Goal: Find specific page/section: Find specific page/section

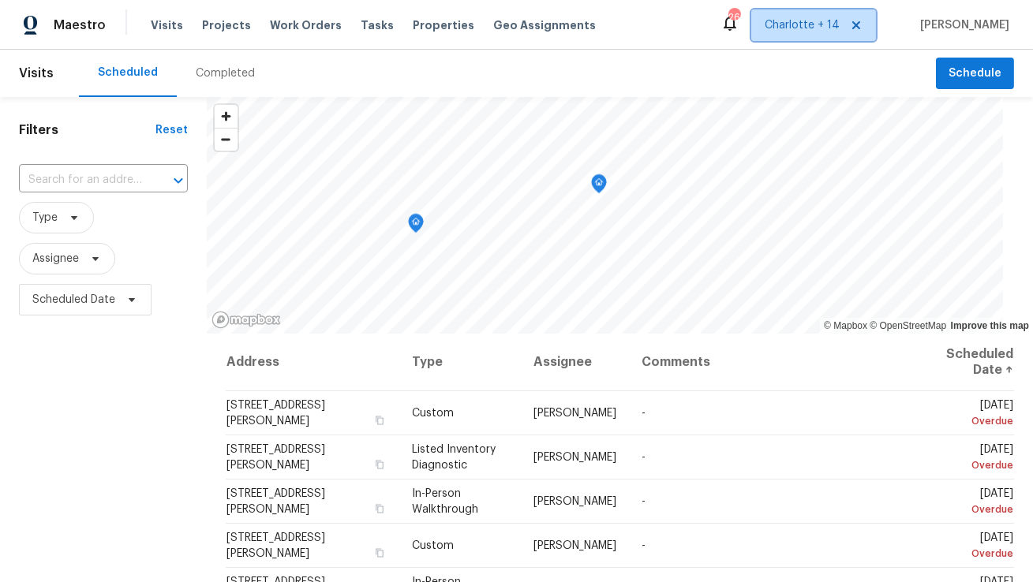
click at [863, 28] on icon at bounding box center [856, 25] width 13 height 13
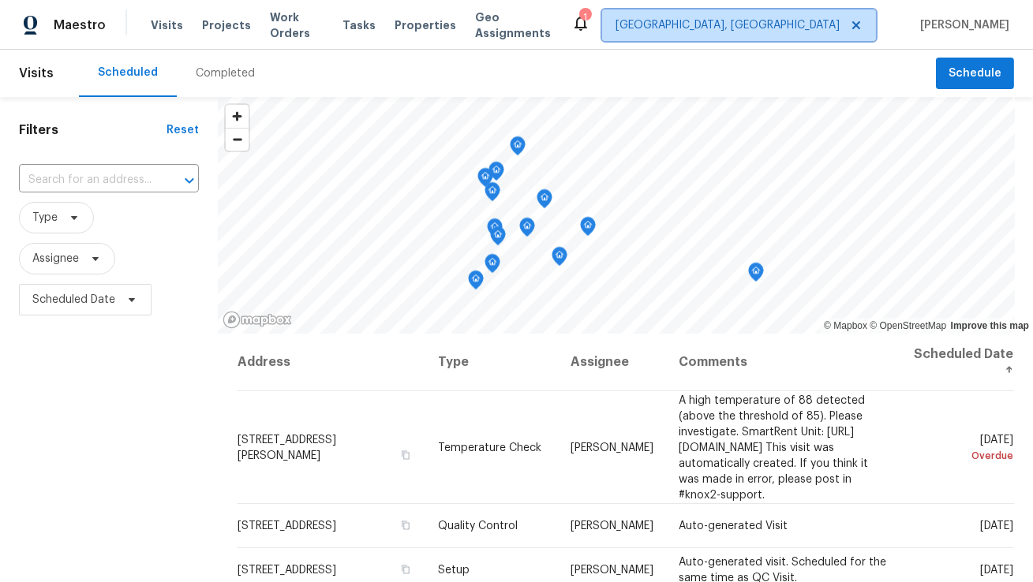
click at [824, 26] on span "[GEOGRAPHIC_DATA], [GEOGRAPHIC_DATA]" at bounding box center [728, 25] width 224 height 16
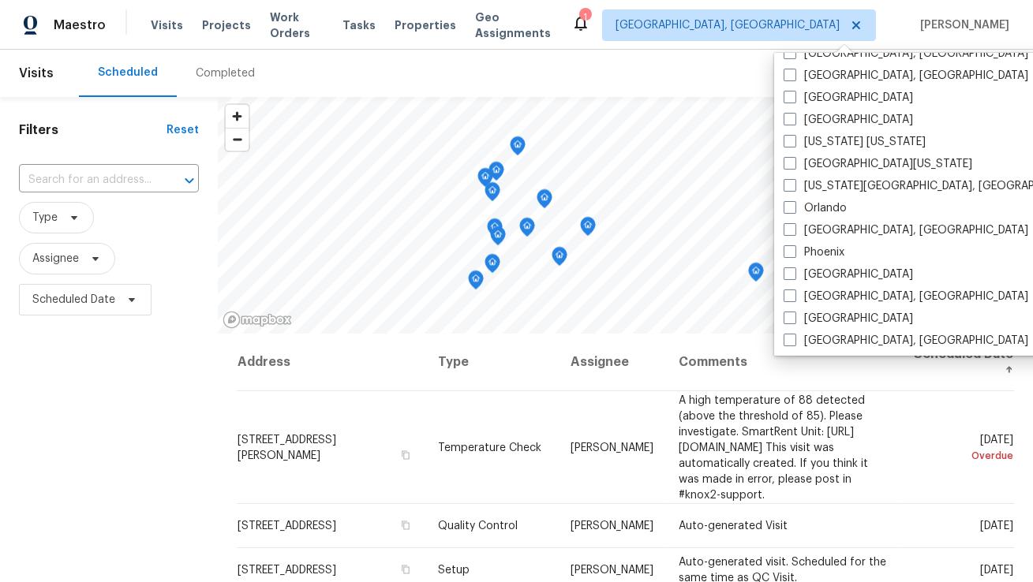
scroll to position [709, 0]
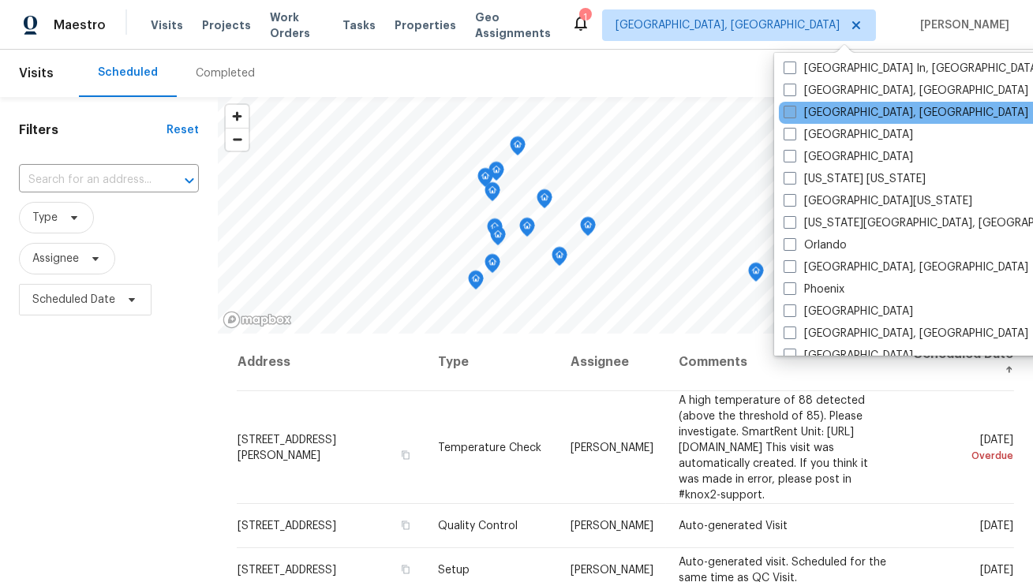
click at [810, 112] on label "[GEOGRAPHIC_DATA], [GEOGRAPHIC_DATA]" at bounding box center [906, 113] width 245 height 16
click at [794, 112] on input "[GEOGRAPHIC_DATA], [GEOGRAPHIC_DATA]" at bounding box center [789, 110] width 10 height 10
checkbox input "true"
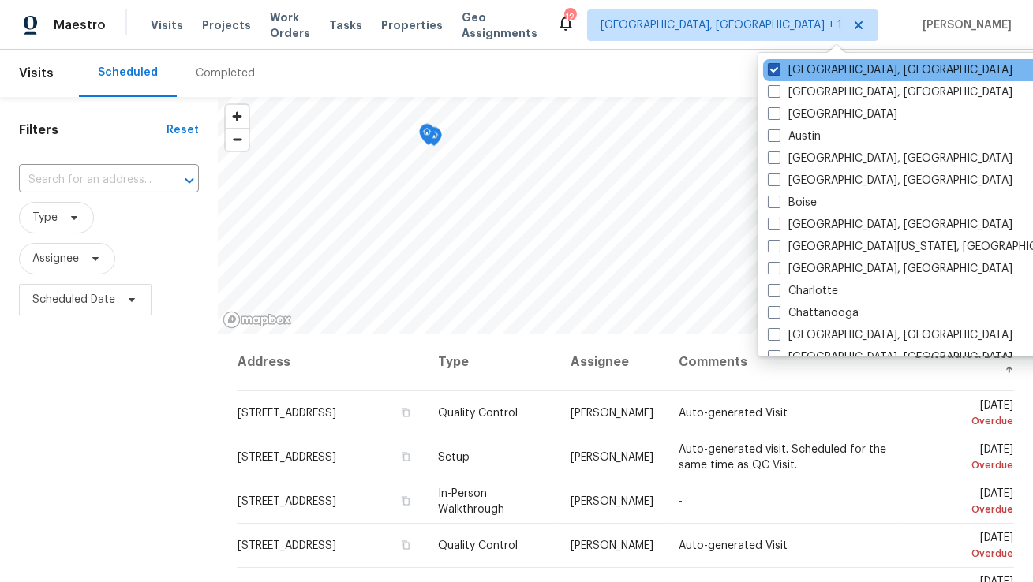
click at [823, 72] on label "[GEOGRAPHIC_DATA], [GEOGRAPHIC_DATA]" at bounding box center [890, 70] width 245 height 16
click at [778, 72] on input "[GEOGRAPHIC_DATA], [GEOGRAPHIC_DATA]" at bounding box center [773, 67] width 10 height 10
checkbox input "false"
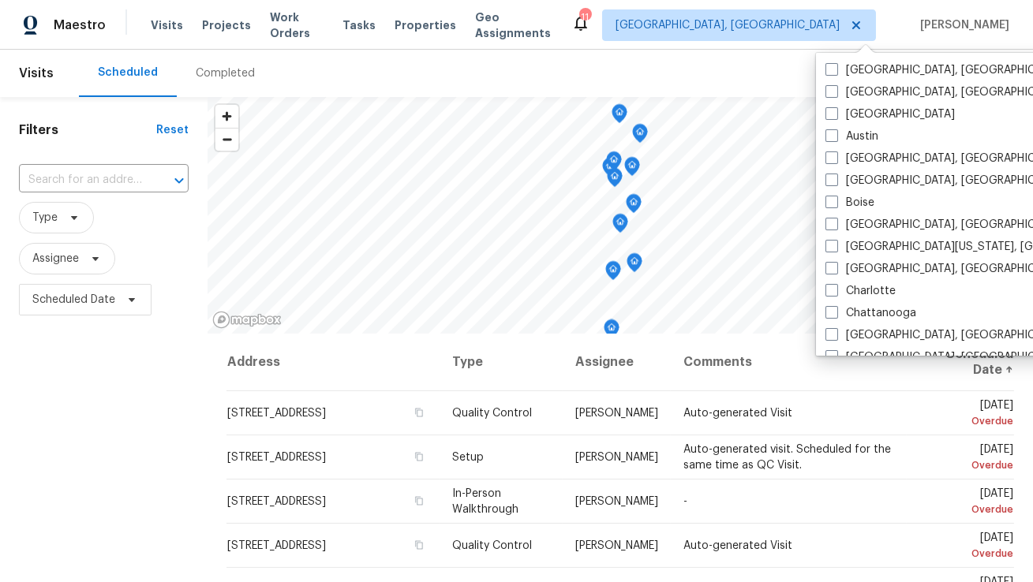
click at [690, 57] on div "Scheduled Completed" at bounding box center [507, 73] width 857 height 47
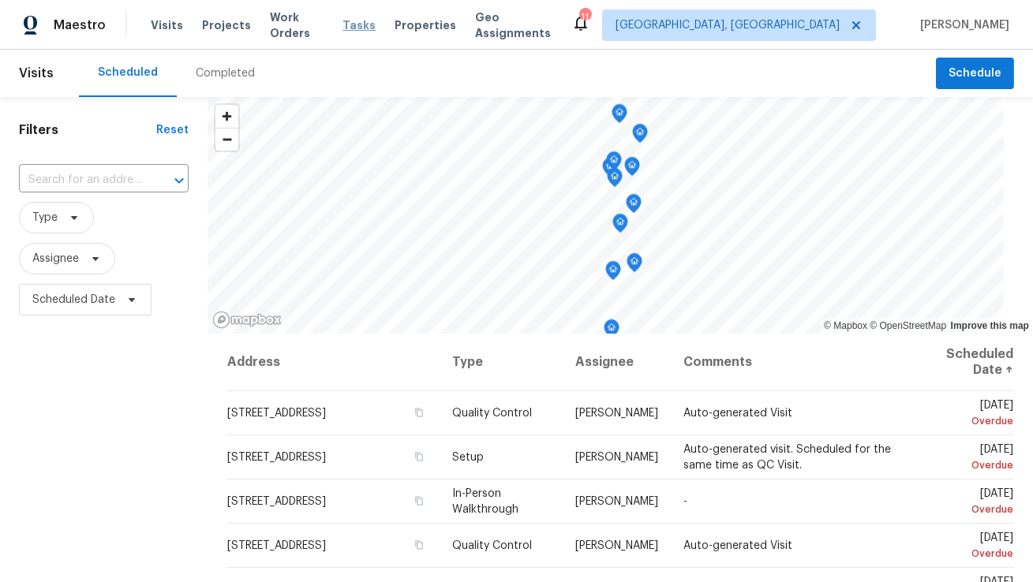
click at [347, 28] on span "Tasks" at bounding box center [358, 25] width 33 height 11
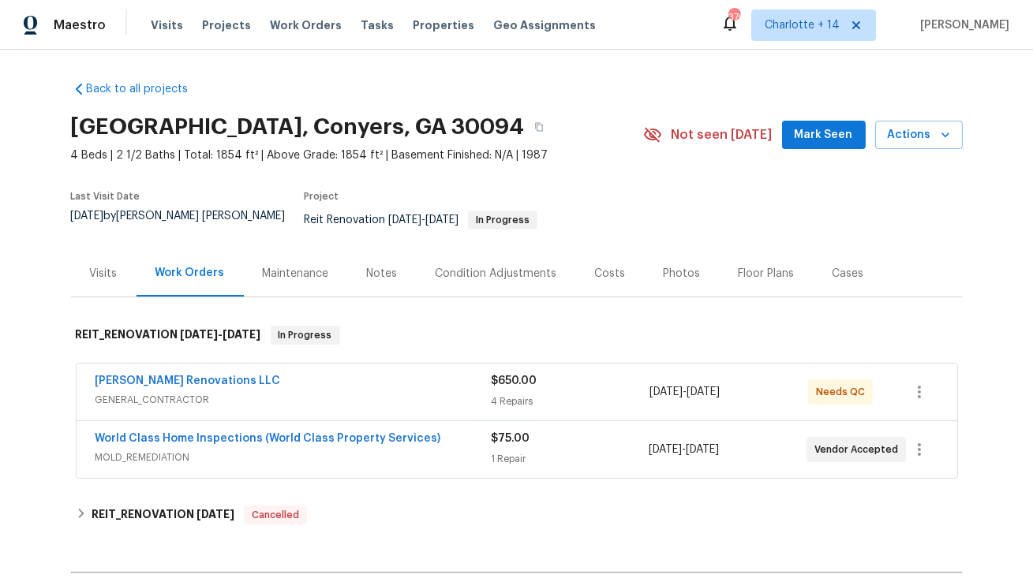
click at [609, 266] on div "Costs" at bounding box center [610, 274] width 31 height 16
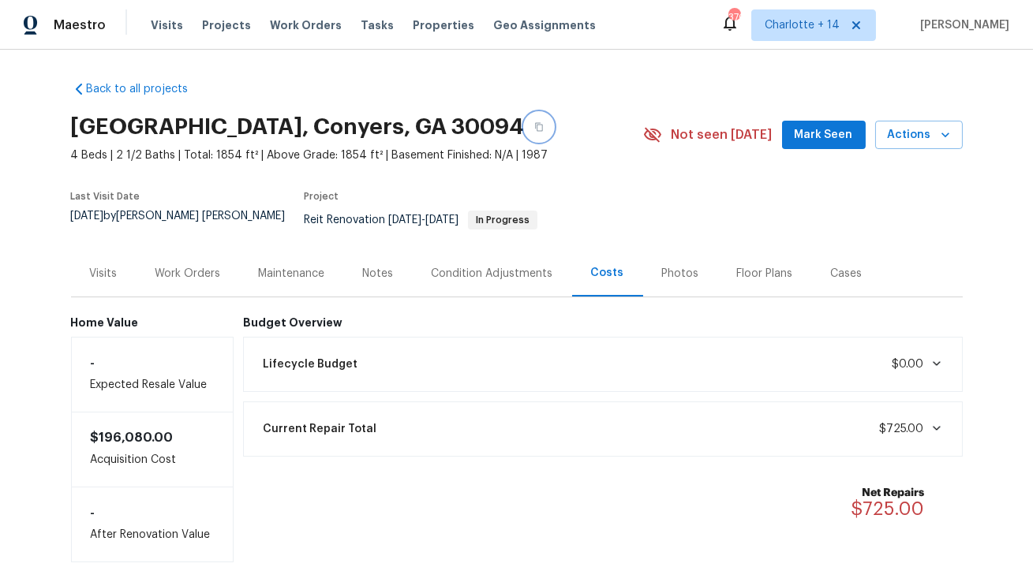
click at [534, 128] on icon "button" at bounding box center [538, 126] width 9 height 9
